Goal: Information Seeking & Learning: Learn about a topic

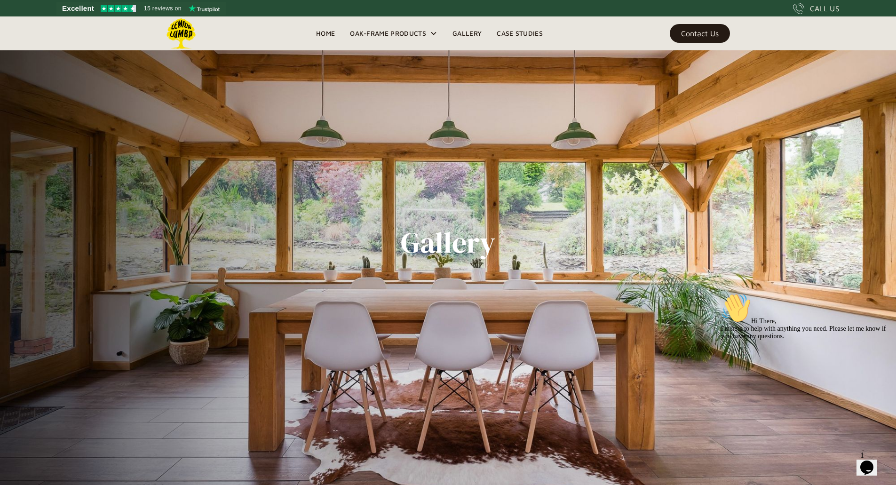
click at [466, 35] on link "Gallery" at bounding box center [467, 33] width 44 height 14
click at [469, 31] on link "Gallery" at bounding box center [467, 33] width 44 height 14
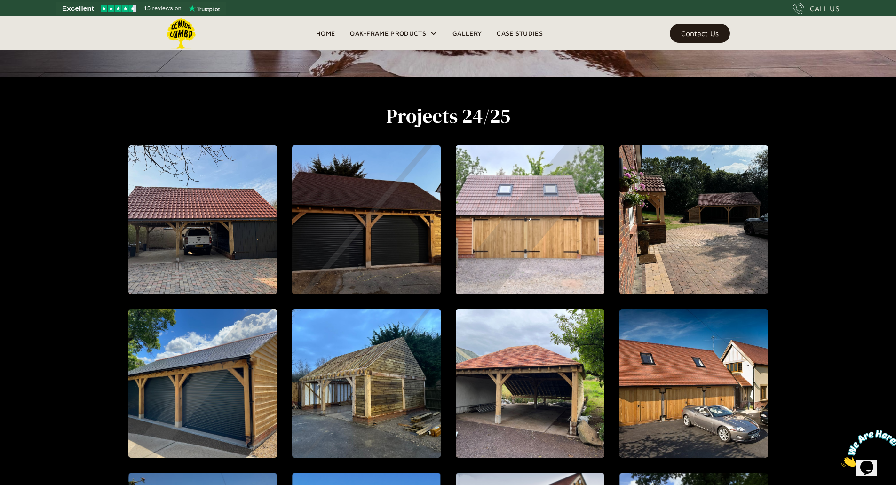
scroll to position [409, 0]
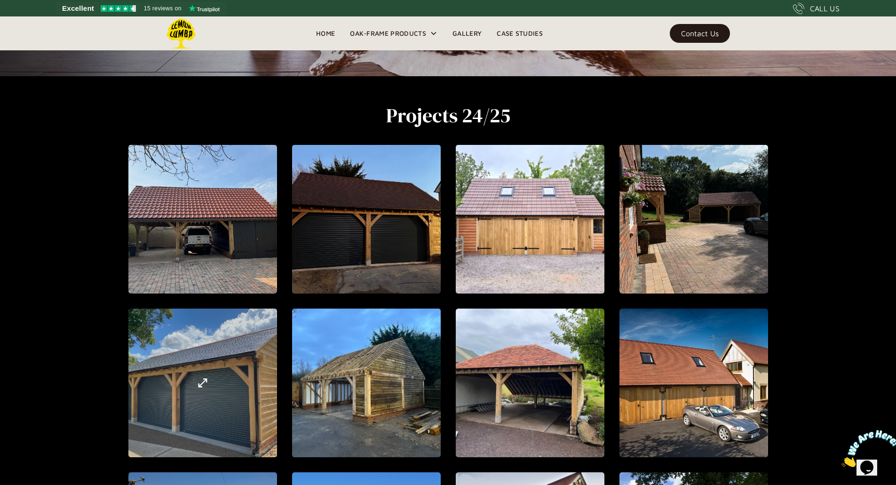
click at [239, 378] on div "open lightbox" at bounding box center [202, 383] width 416 height 450
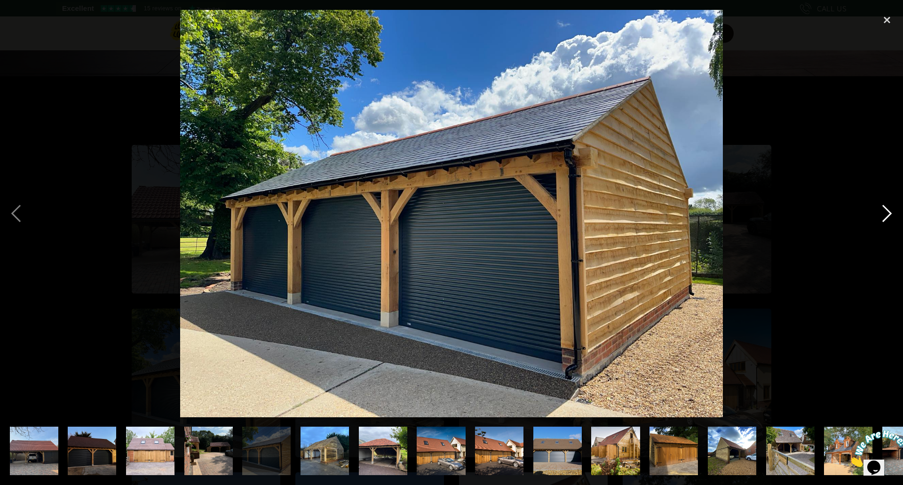
click at [881, 209] on div "next image" at bounding box center [887, 213] width 32 height 407
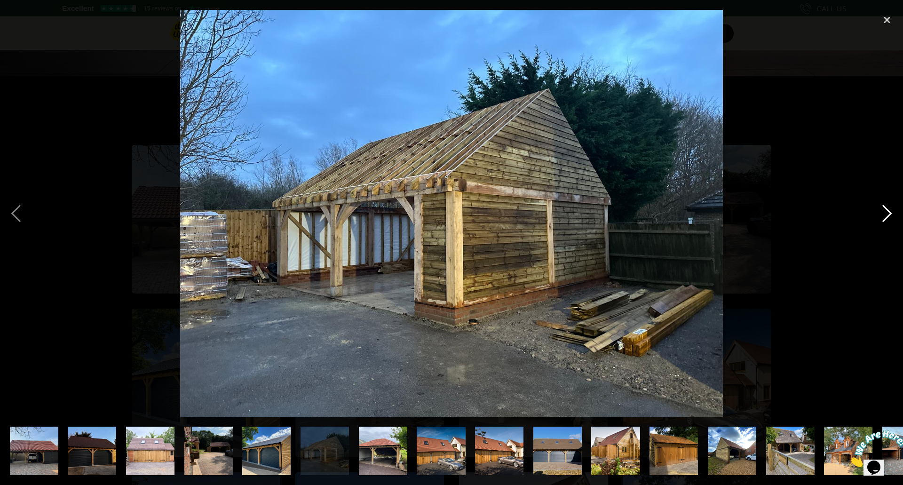
click at [881, 209] on div "next image" at bounding box center [887, 213] width 32 height 407
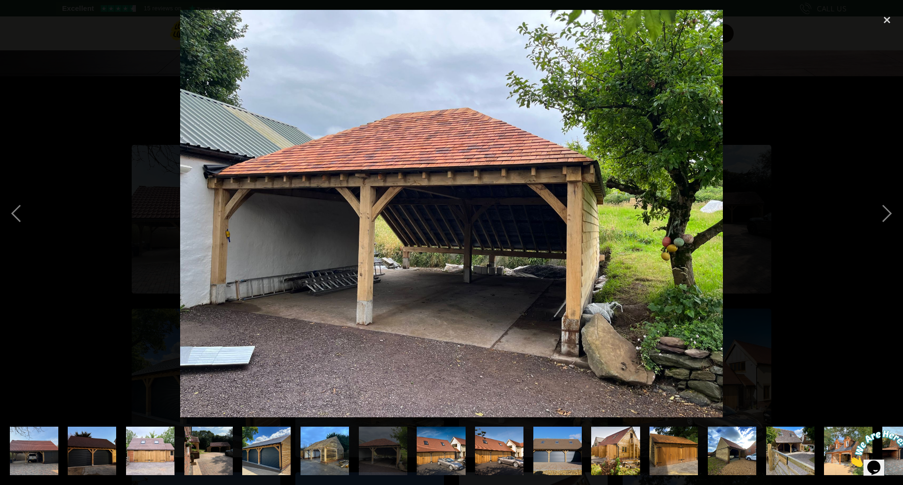
click at [565, 433] on img "show item 10 of 22" at bounding box center [557, 450] width 72 height 48
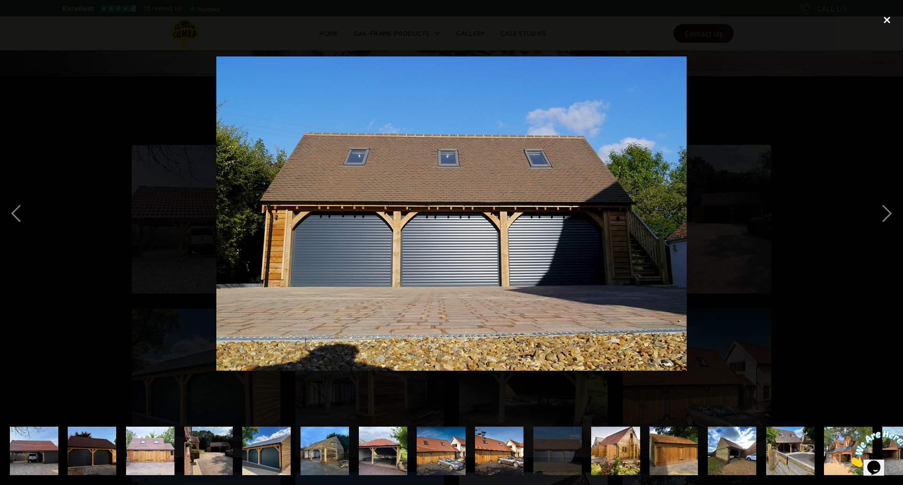
click at [886, 23] on div "close lightbox" at bounding box center [887, 20] width 32 height 21
